Goal: Feedback & Contribution: Contribute content

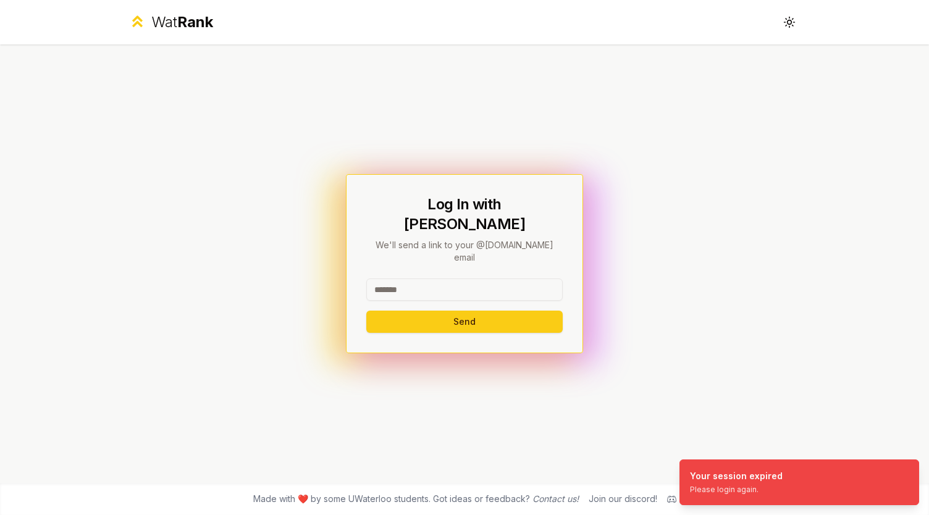
click at [399, 278] on input at bounding box center [464, 289] width 196 height 22
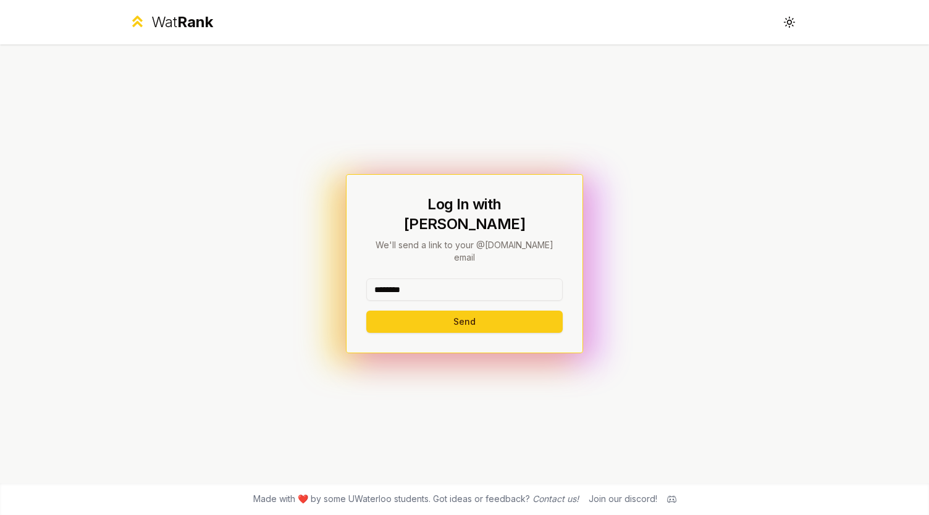
type input "********"
click at [366, 311] on button "Send" at bounding box center [464, 322] width 196 height 22
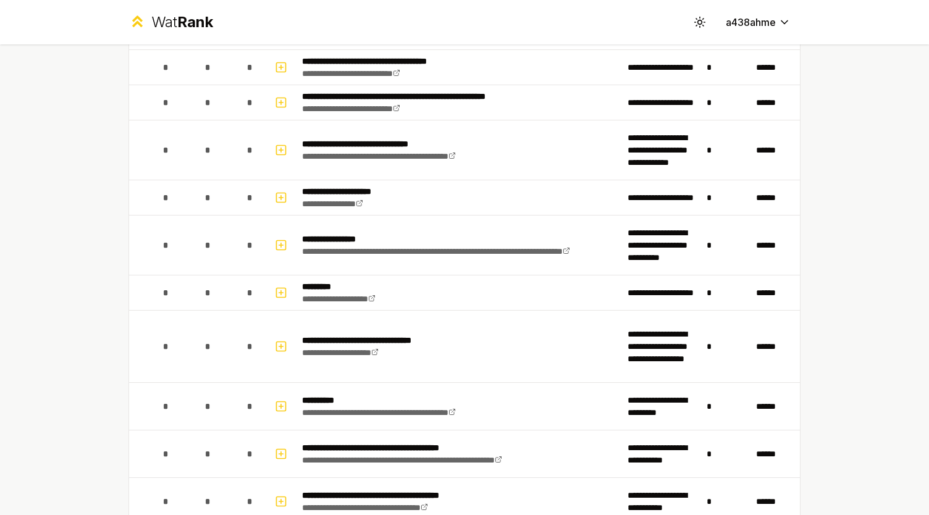
scroll to position [1071, 0]
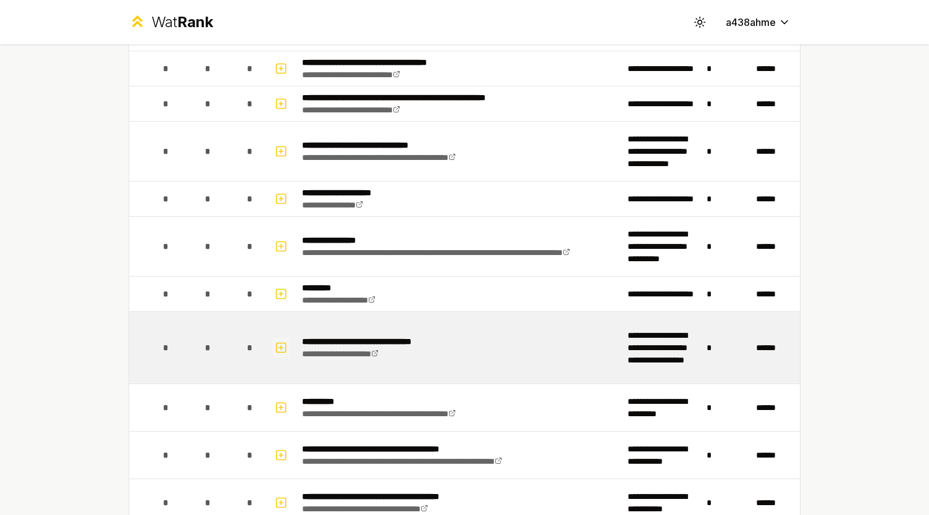
click at [275, 338] on button "button" at bounding box center [280, 348] width 17 height 20
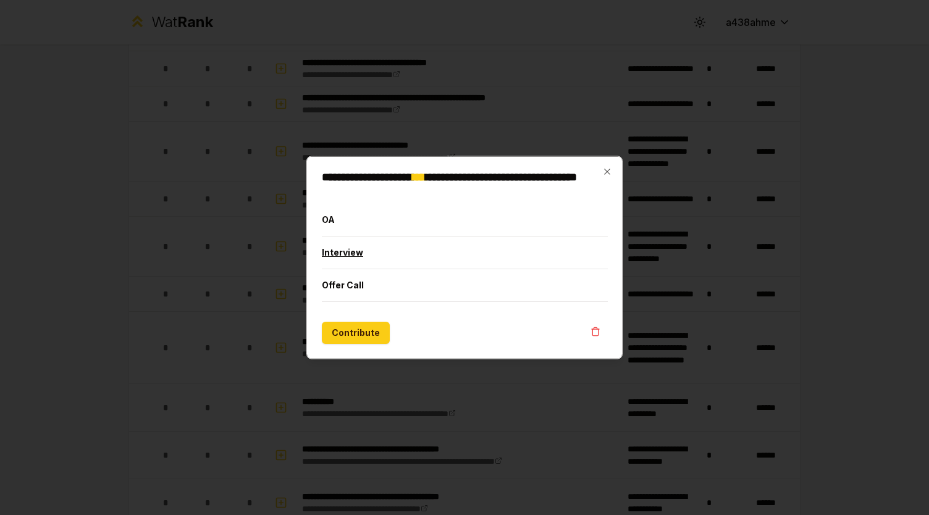
click at [368, 248] on button "Interview" at bounding box center [465, 252] width 286 height 32
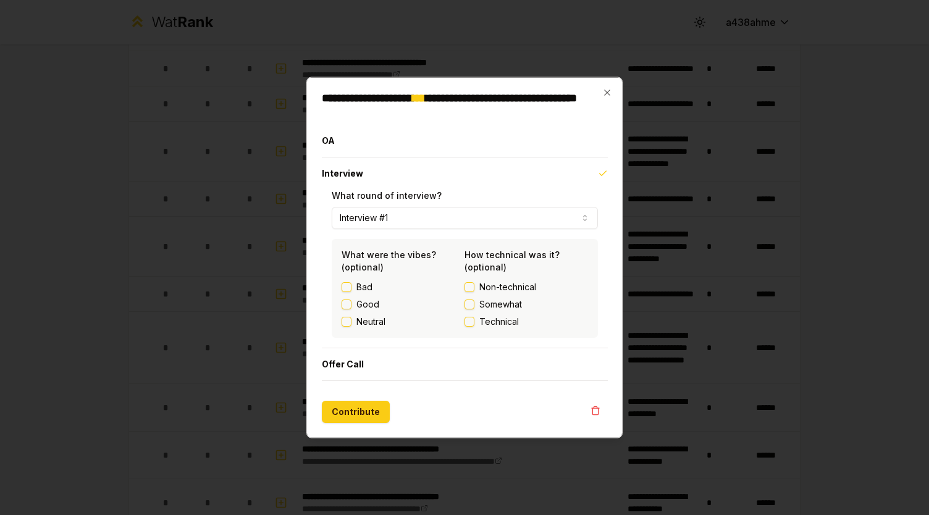
click at [362, 304] on label "Good" at bounding box center [367, 304] width 23 height 12
click at [351, 304] on button "Good" at bounding box center [346, 304] width 10 height 10
click at [502, 308] on span "Somewhat" at bounding box center [500, 304] width 43 height 12
click at [474, 308] on button "Somewhat" at bounding box center [469, 304] width 10 height 10
click at [359, 409] on button "Contribute" at bounding box center [356, 412] width 68 height 22
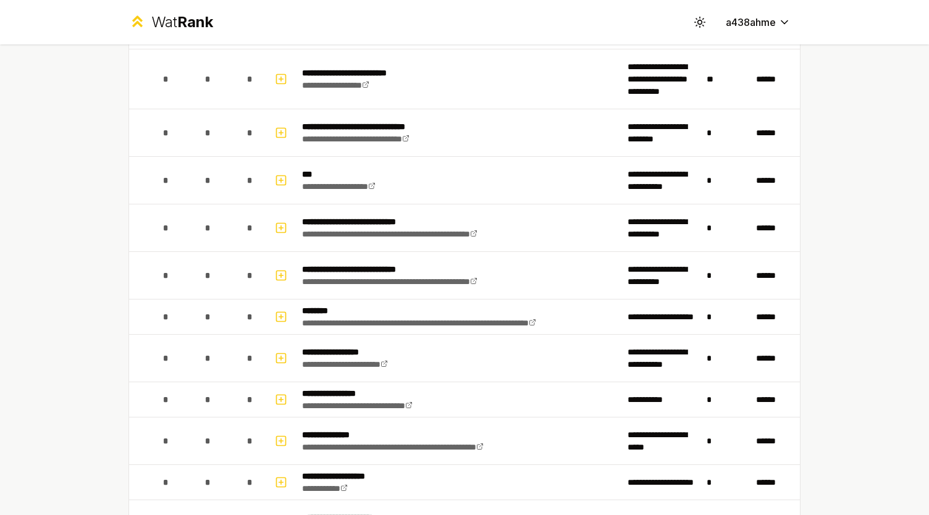
scroll to position [0, 0]
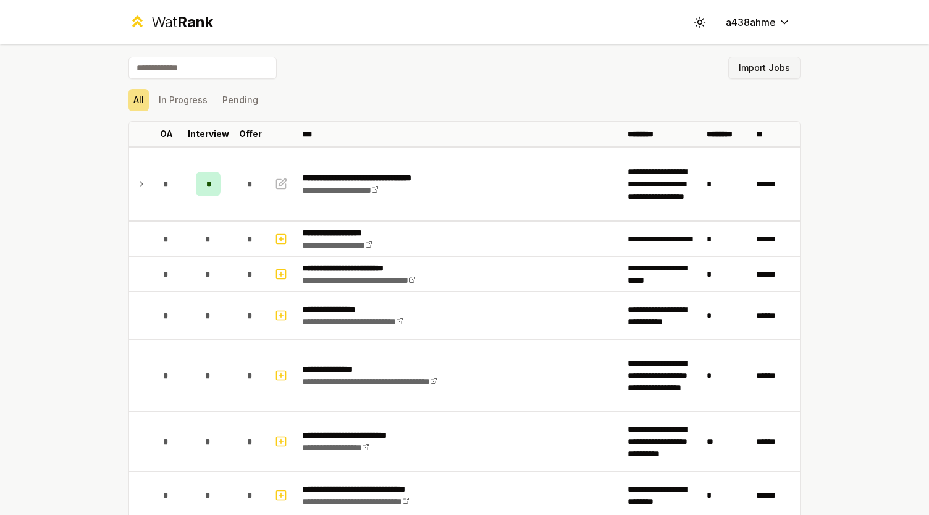
click at [746, 67] on button "Import Jobs" at bounding box center [764, 68] width 72 height 22
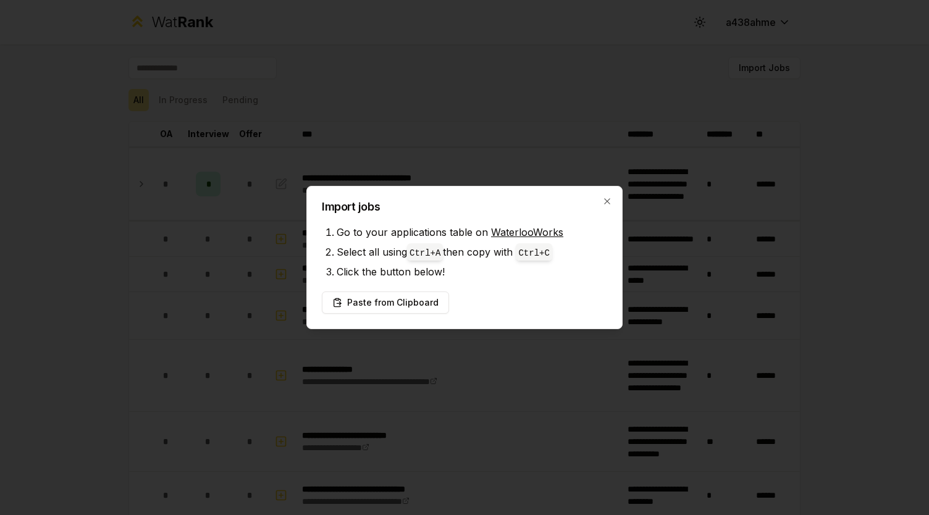
click at [612, 203] on div "Import jobs Go to your applications table on WaterlooWorks Select all using Ctr…" at bounding box center [464, 257] width 316 height 143
click at [606, 203] on icon "button" at bounding box center [607, 201] width 10 height 10
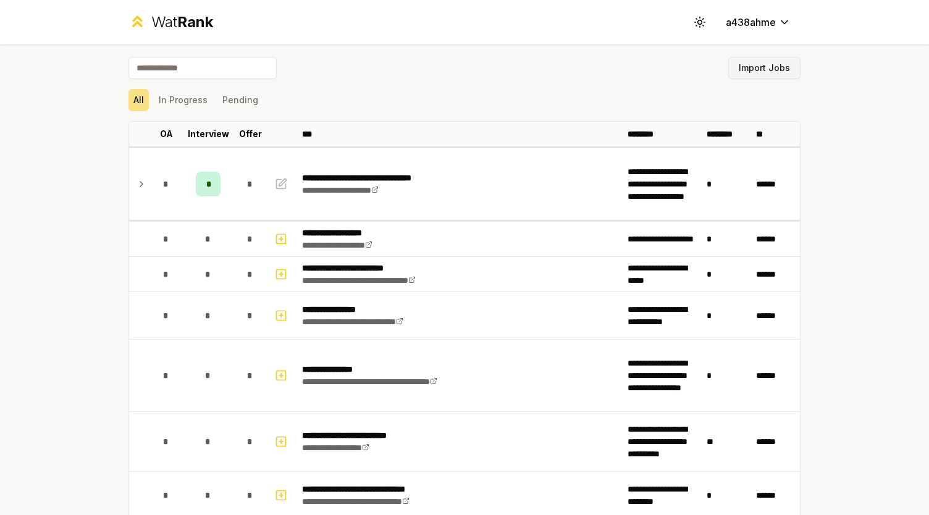
click at [748, 68] on button "Import Jobs" at bounding box center [764, 68] width 72 height 22
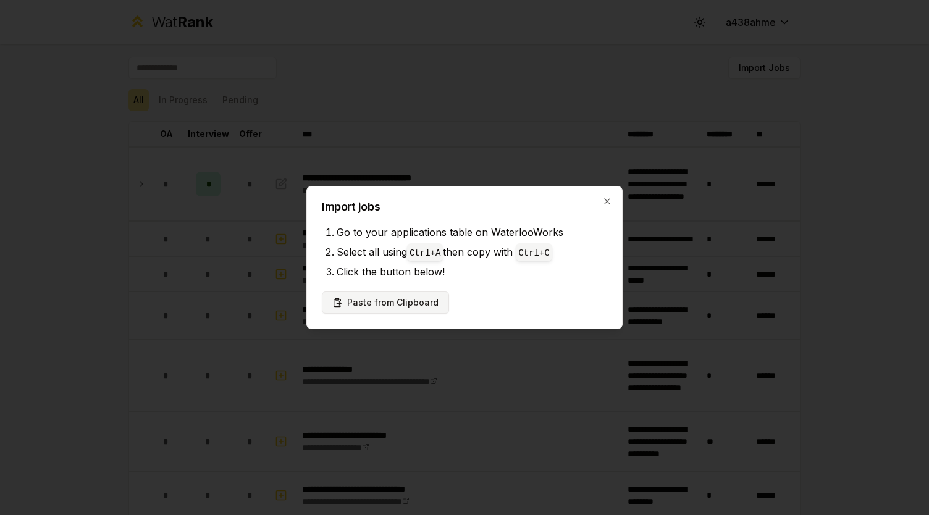
click at [400, 295] on button "Paste from Clipboard" at bounding box center [385, 302] width 127 height 22
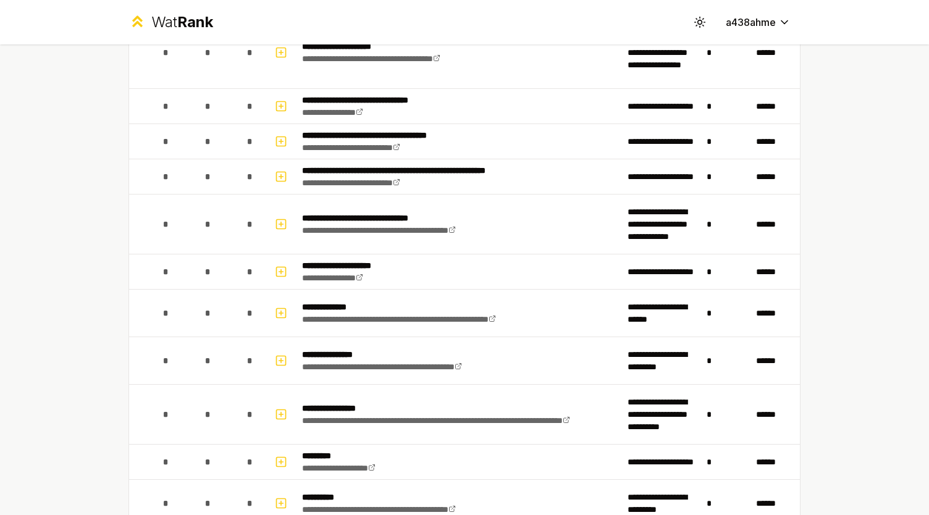
scroll to position [1425, 0]
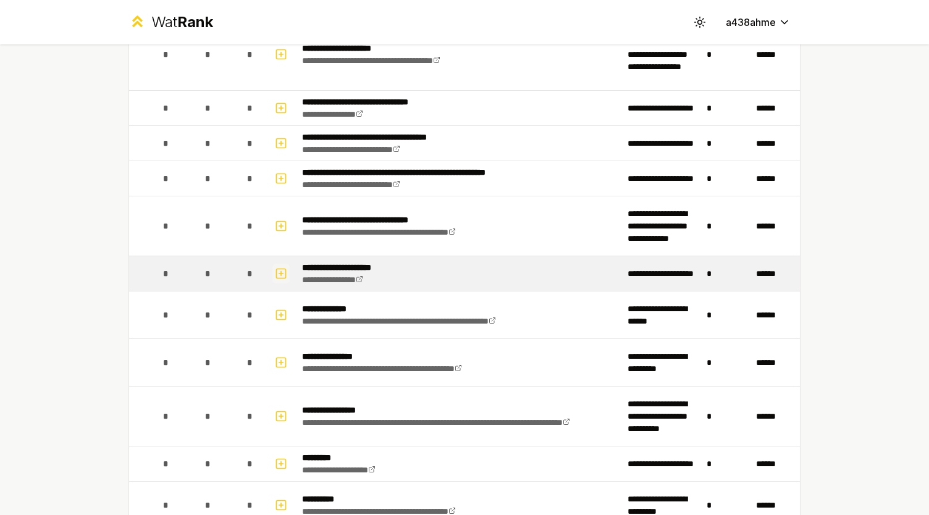
click at [275, 266] on icon "button" at bounding box center [281, 273] width 12 height 15
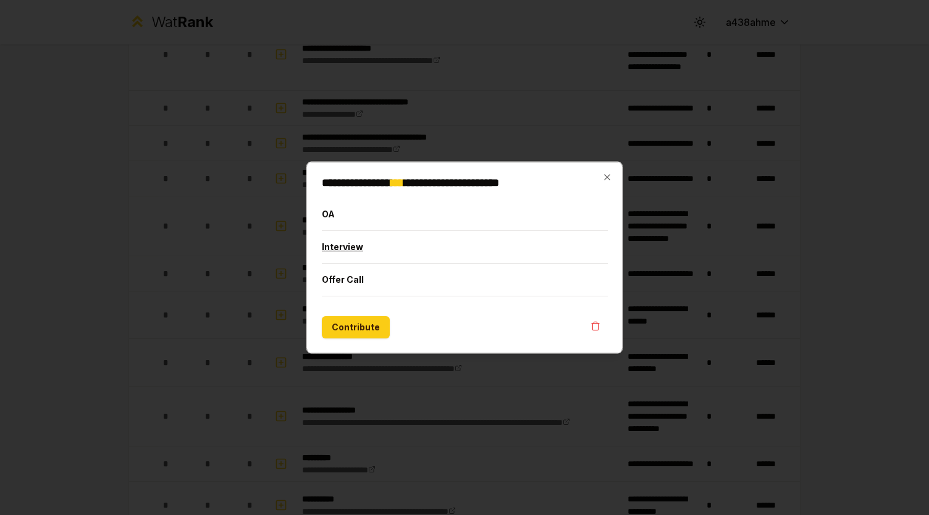
click at [380, 249] on button "Interview" at bounding box center [465, 247] width 286 height 32
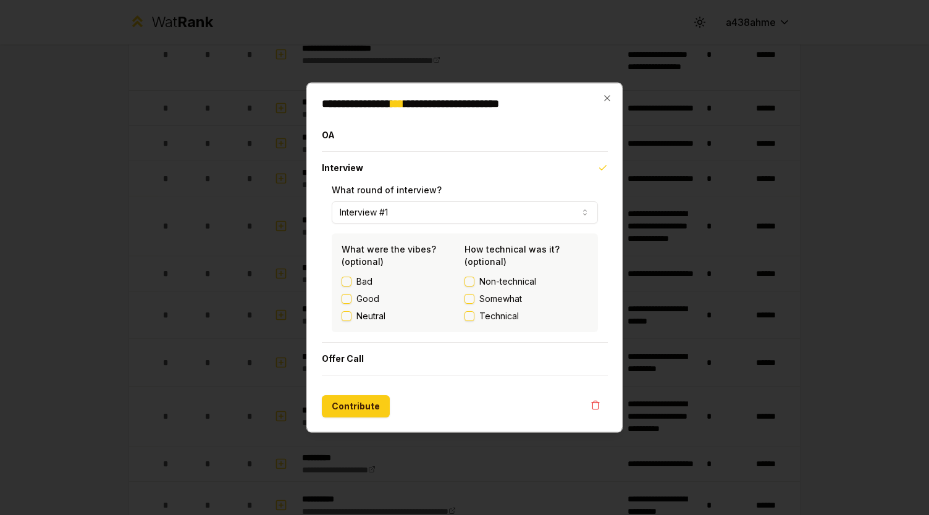
click at [360, 298] on label "Good" at bounding box center [367, 299] width 23 height 12
click at [351, 298] on button "Good" at bounding box center [346, 299] width 10 height 10
click at [493, 298] on span "Somewhat" at bounding box center [500, 299] width 43 height 12
click at [474, 298] on button "Somewhat" at bounding box center [469, 299] width 10 height 10
click at [480, 280] on span "Non-technical" at bounding box center [507, 281] width 57 height 12
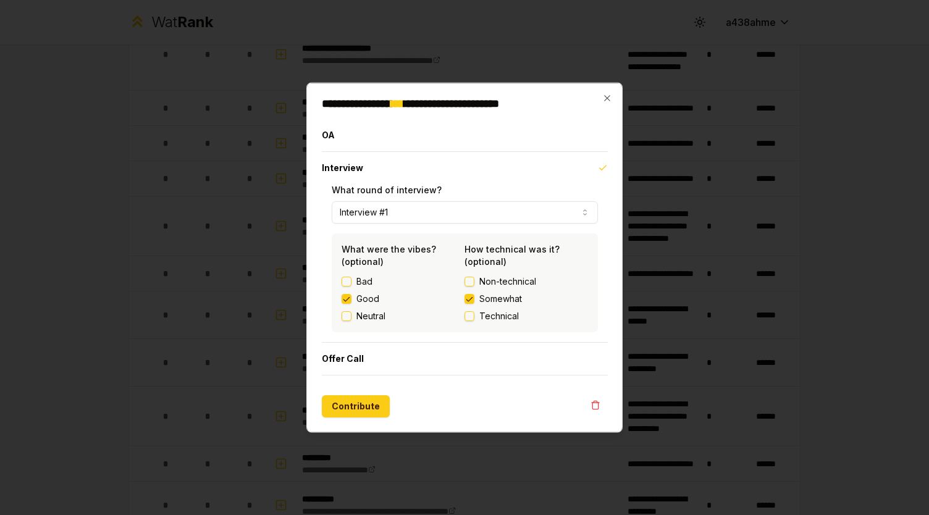
click at [474, 280] on button "Non-technical" at bounding box center [469, 282] width 10 height 10
click at [343, 401] on button "Contribute" at bounding box center [356, 406] width 68 height 22
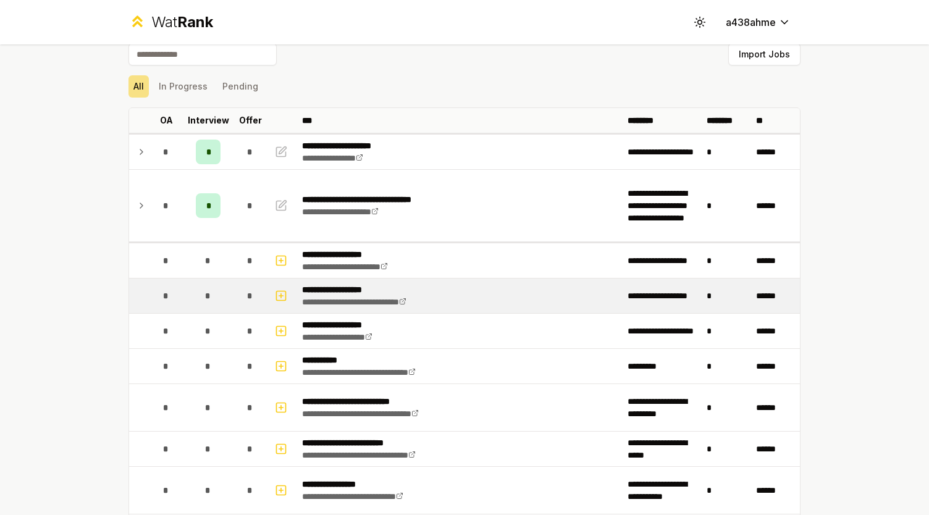
scroll to position [0, 0]
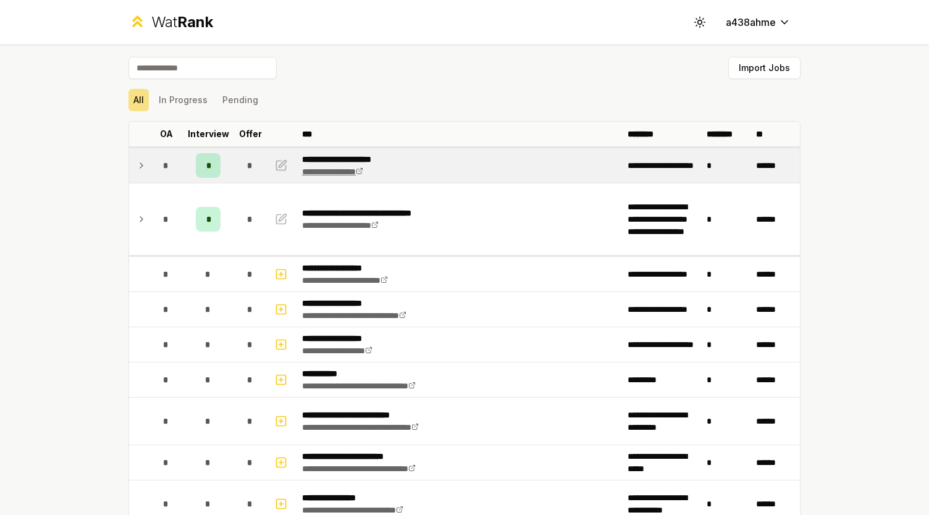
click at [355, 174] on link "**********" at bounding box center [332, 171] width 61 height 9
